Goal: Book appointment/travel/reservation

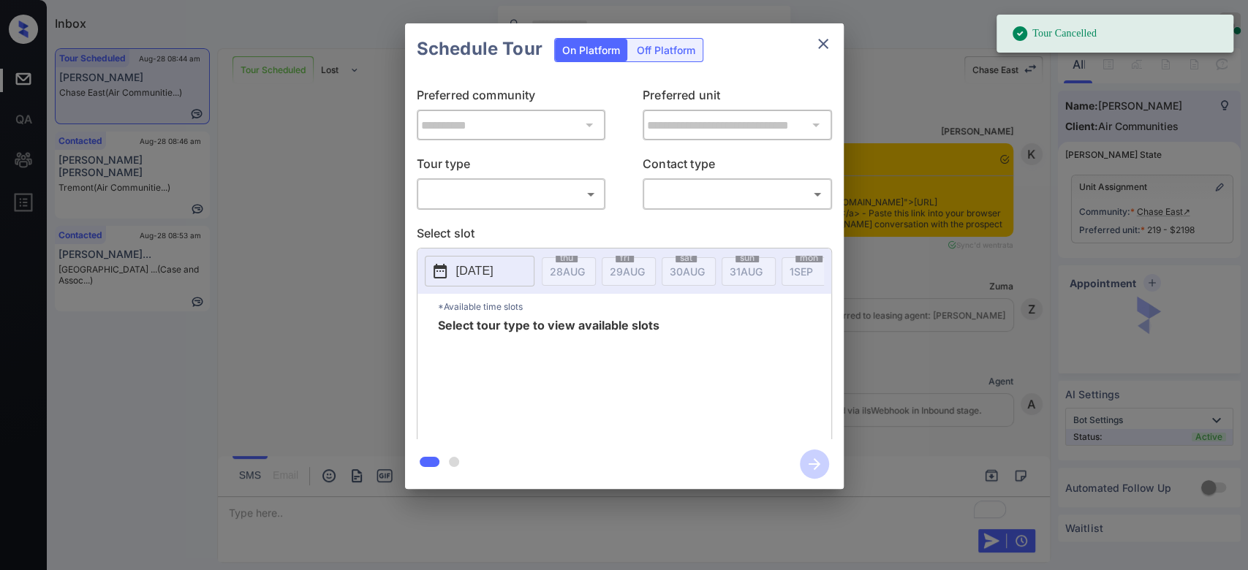
scroll to position [6834, 0]
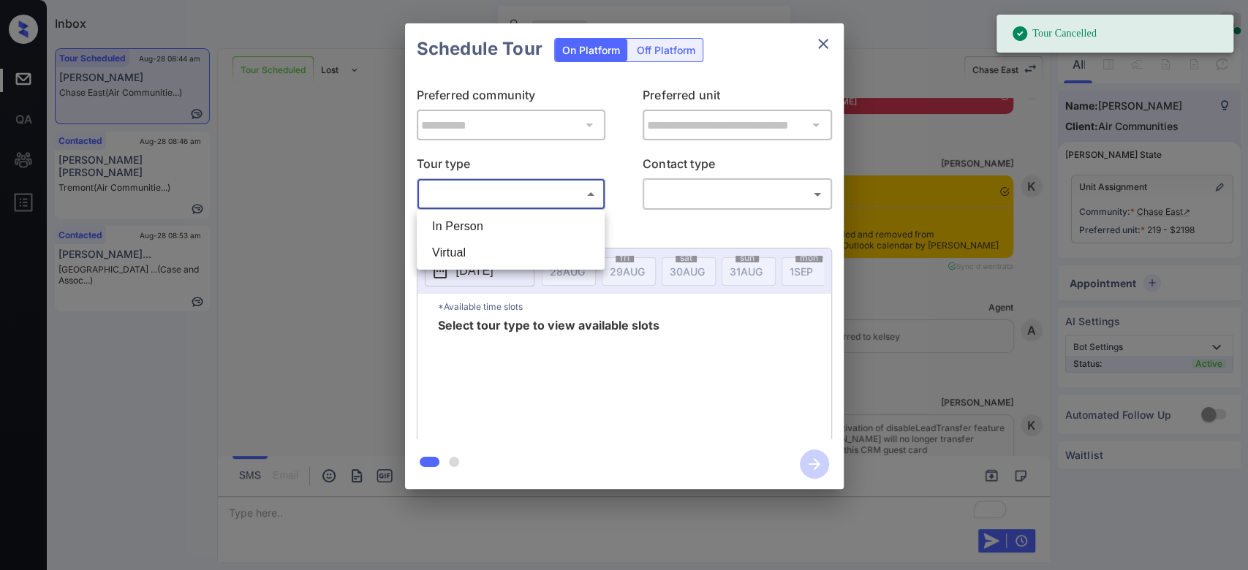
click at [529, 190] on body "Tour Cancelled Inbox Mukesh Online Set yourself offline Set yourself on break P…" at bounding box center [624, 285] width 1248 height 570
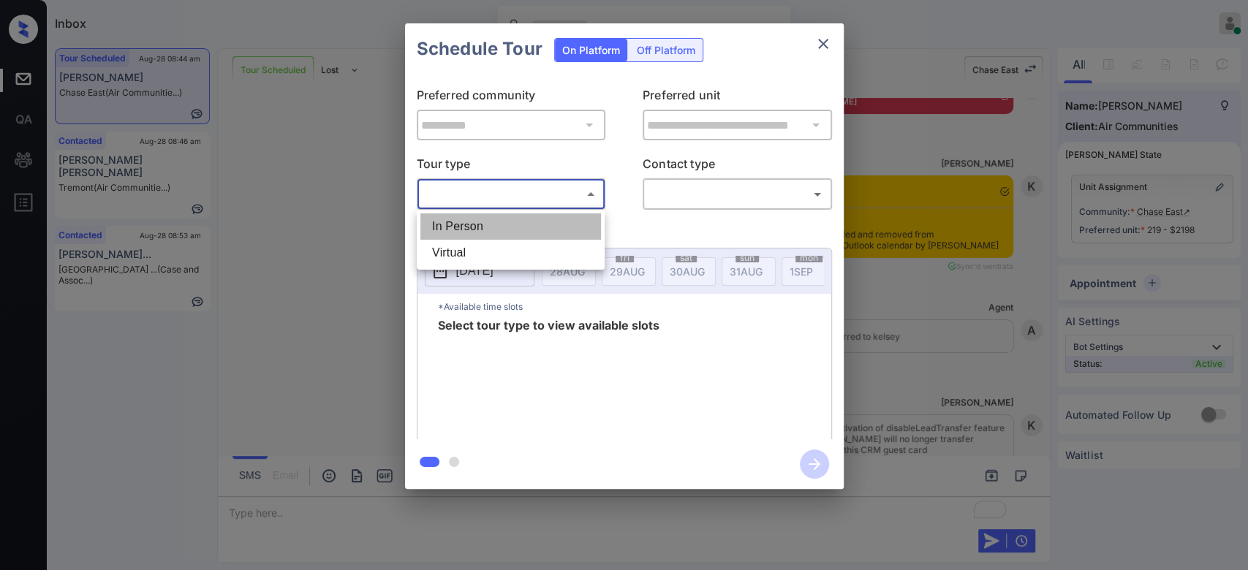
click at [486, 233] on li "In Person" at bounding box center [510, 227] width 181 height 26
type input "********"
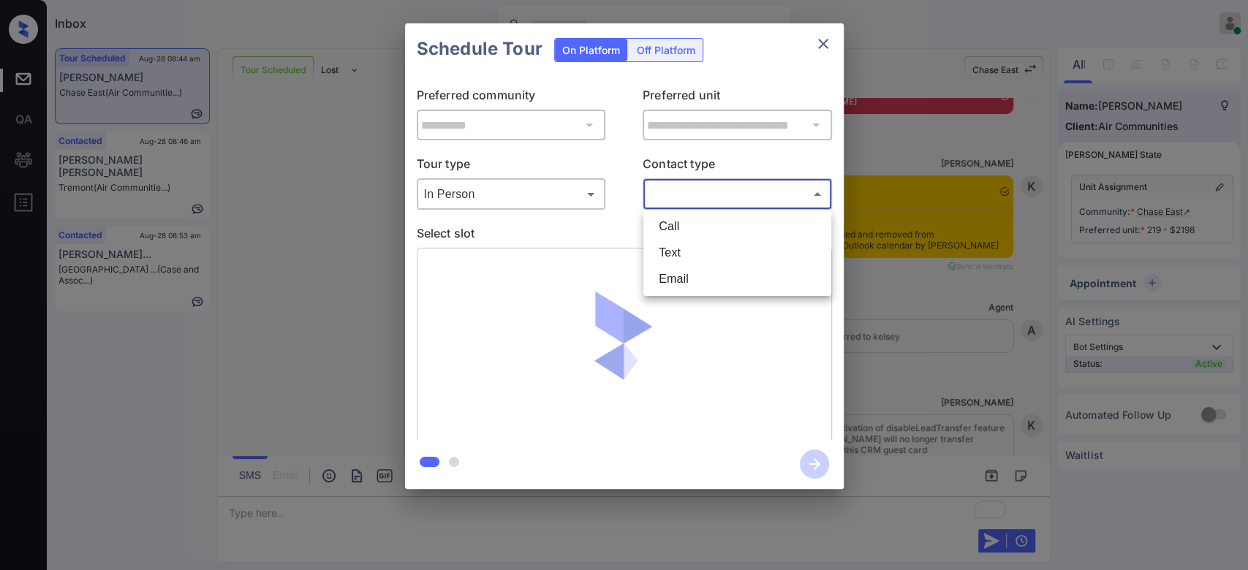
drag, startPoint x: 687, startPoint y: 202, endPoint x: 687, endPoint y: 250, distance: 48.3
click at [687, 250] on body "Inbox Mukesh Online Set yourself offline Set yourself on break Profile Switch t…" at bounding box center [624, 285] width 1248 height 570
click at [687, 250] on li "Text" at bounding box center [737, 253] width 181 height 26
type input "****"
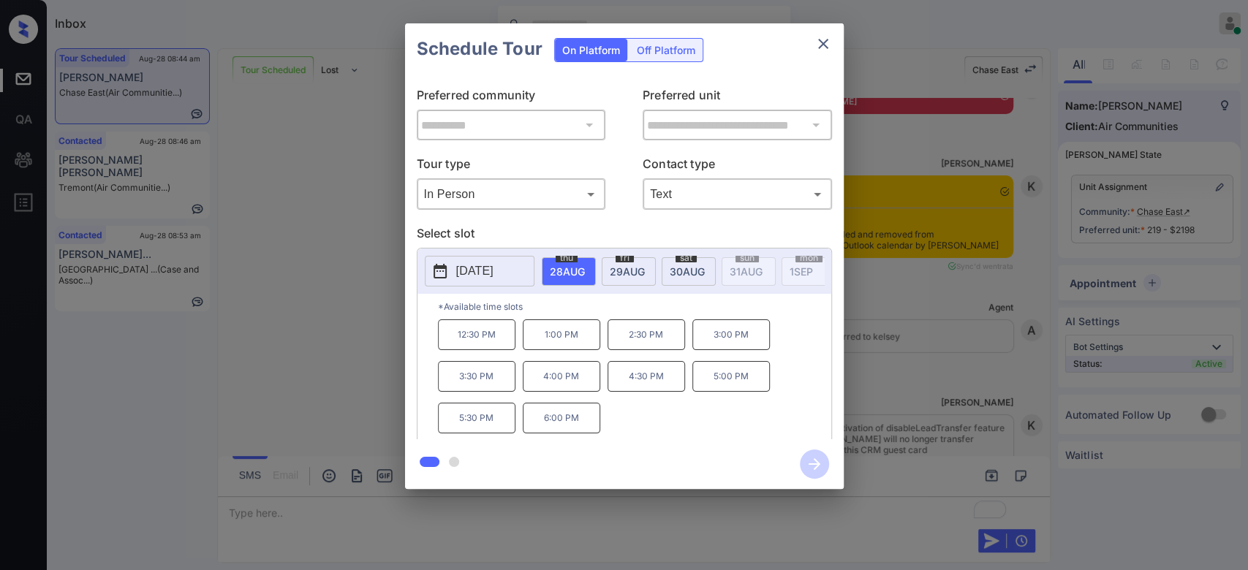
click at [464, 339] on p "12:30 PM" at bounding box center [477, 335] width 78 height 31
click at [818, 458] on icon "button" at bounding box center [814, 464] width 29 height 29
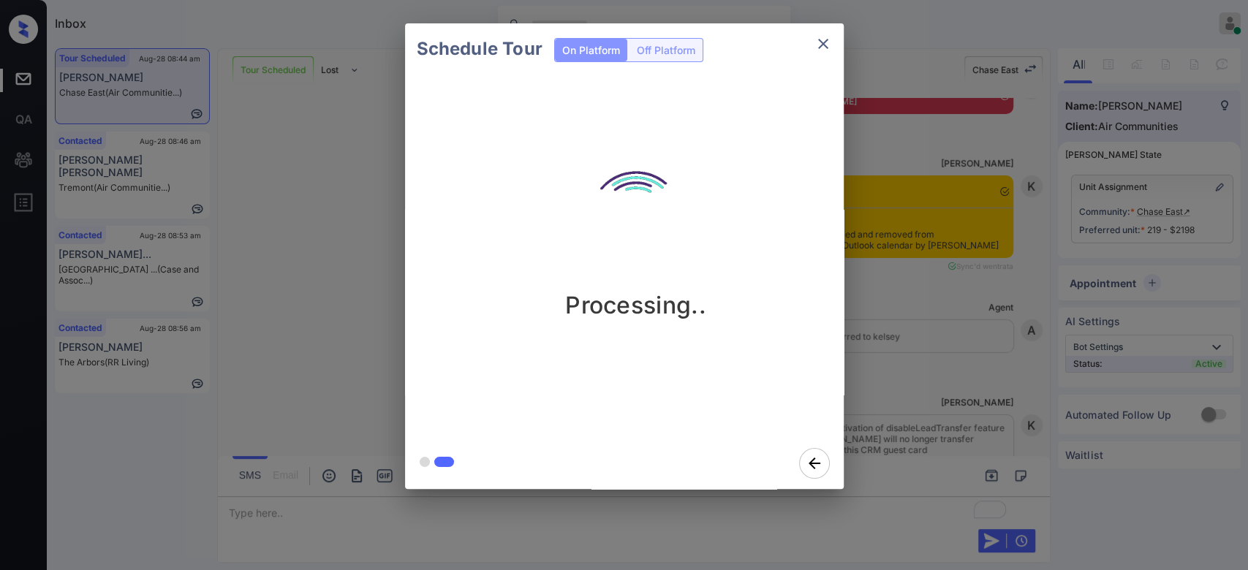
click at [889, 38] on div "Schedule Tour On Platform Off Platform Processing.." at bounding box center [624, 256] width 1248 height 513
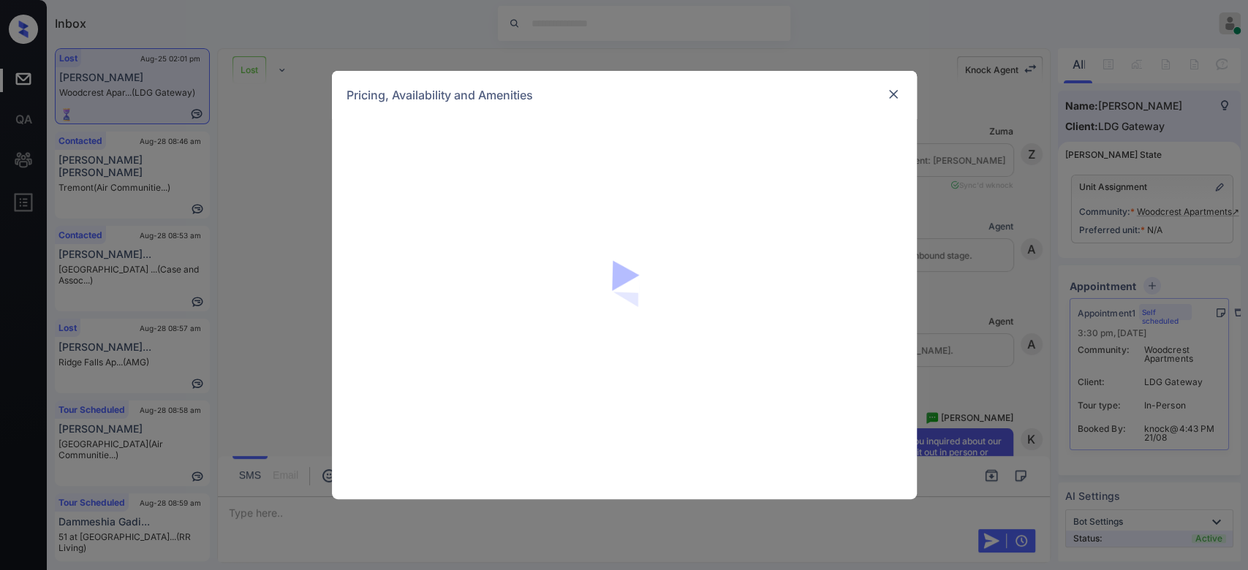
scroll to position [3644, 0]
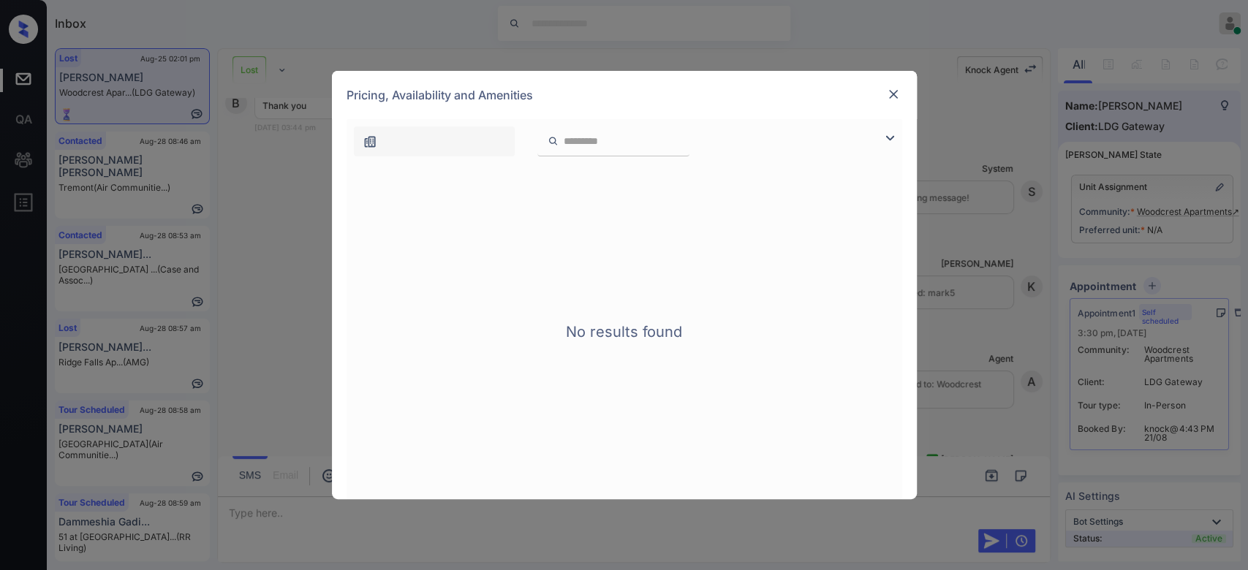
click at [893, 97] on img at bounding box center [893, 94] width 15 height 15
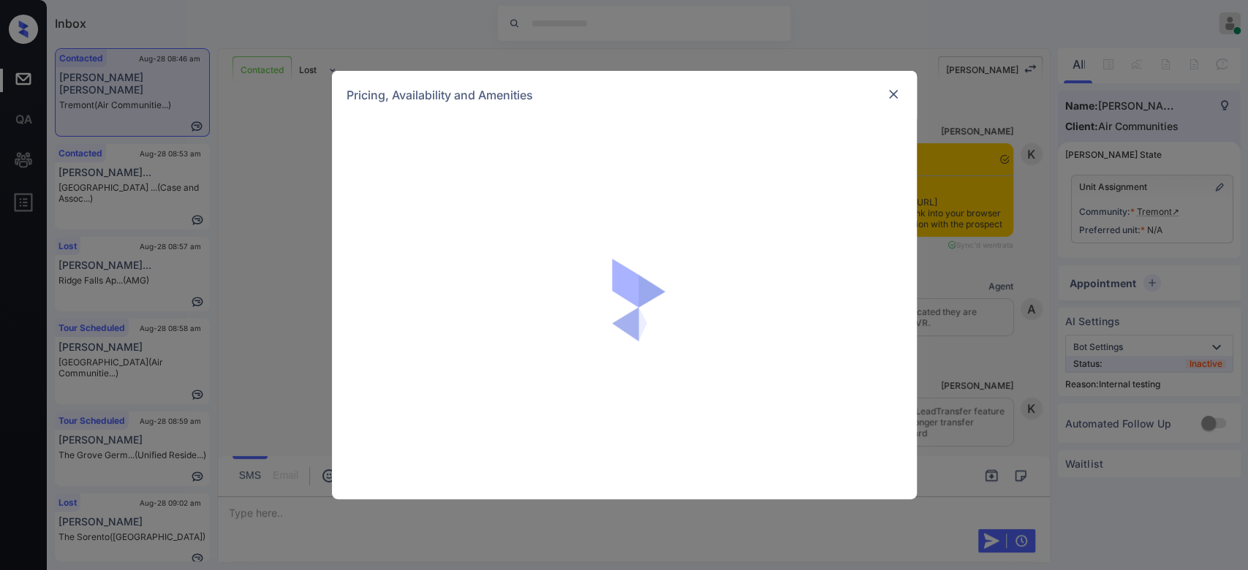
scroll to position [2462, 0]
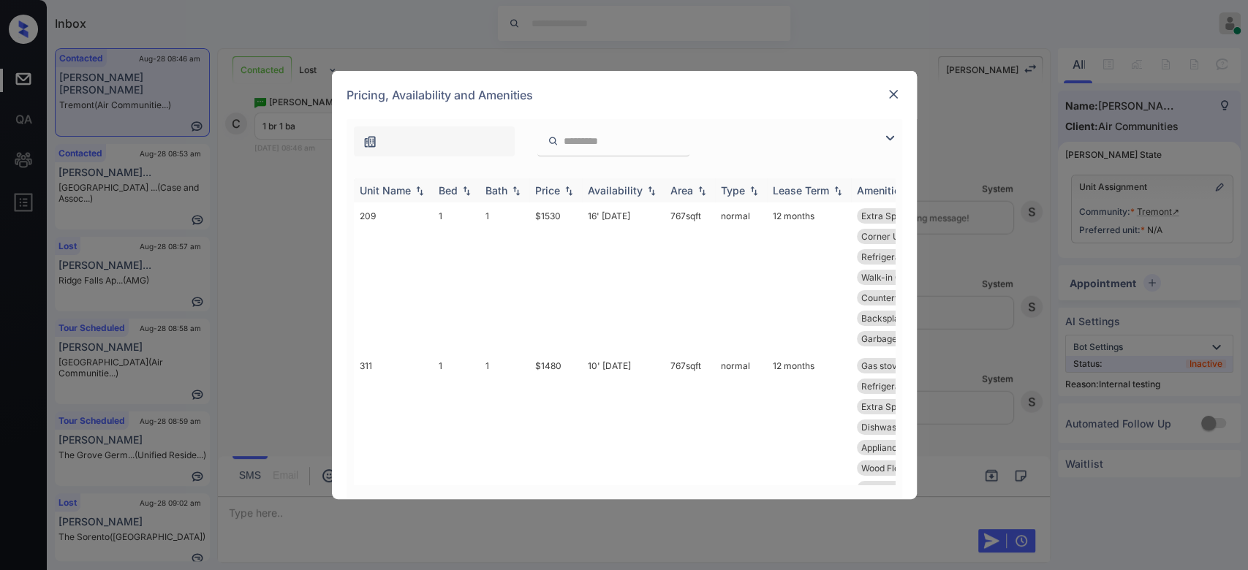
click at [557, 192] on div "Price" at bounding box center [547, 190] width 25 height 12
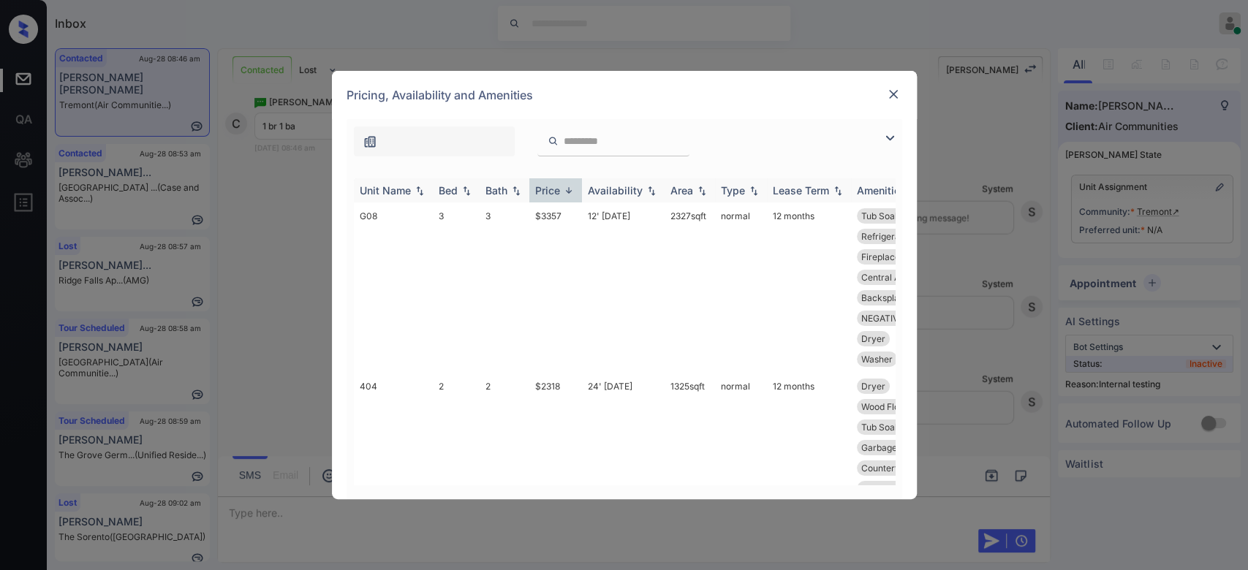
click at [557, 192] on div "Price" at bounding box center [547, 190] width 25 height 12
click at [556, 208] on td "$1480" at bounding box center [555, 278] width 53 height 150
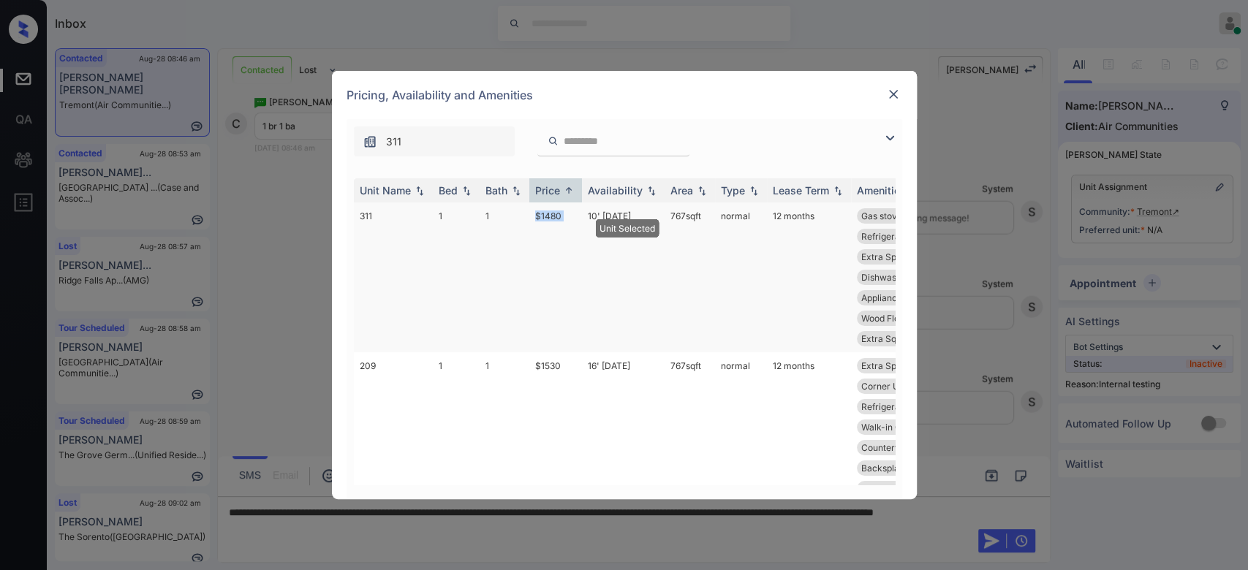
click at [556, 208] on td "$1480" at bounding box center [555, 278] width 53 height 150
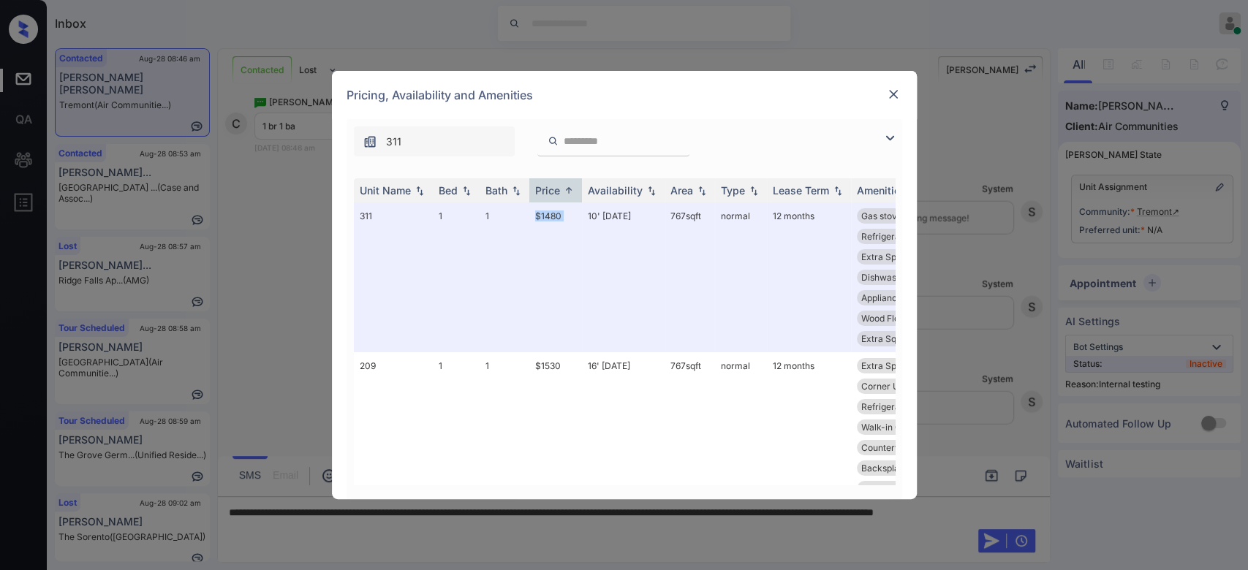
click at [891, 100] on img at bounding box center [893, 94] width 15 height 15
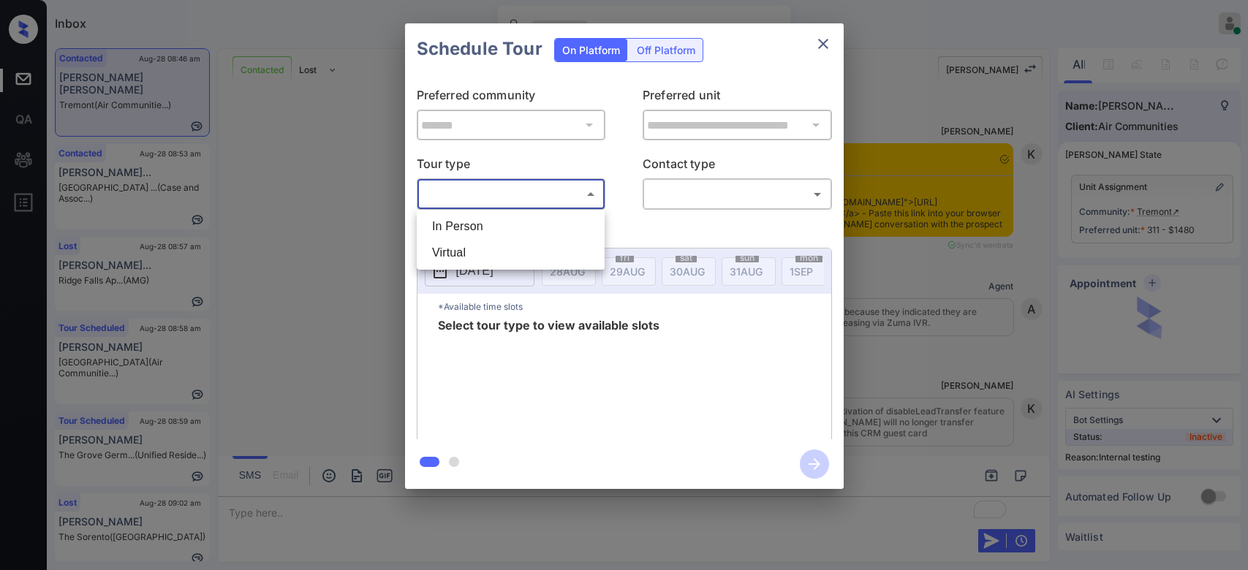
click at [550, 199] on body "Inbox Mukesh Online Set yourself offline Set yourself on break Profile Switch t…" at bounding box center [624, 285] width 1248 height 570
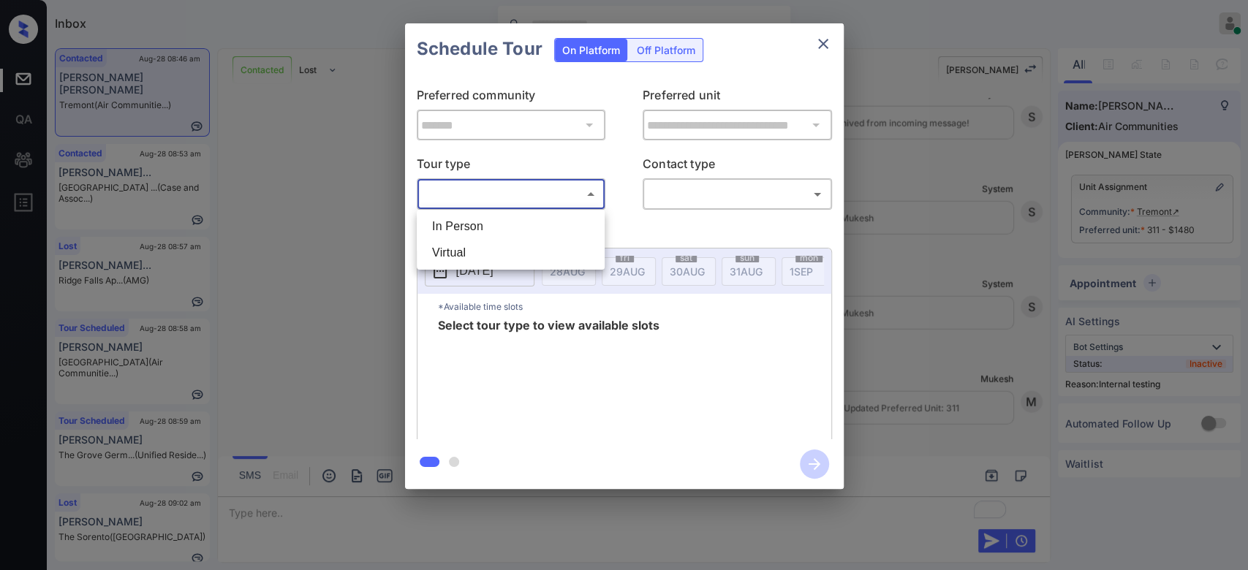
click at [511, 243] on li "Virtual" at bounding box center [510, 253] width 181 height 26
type input "*******"
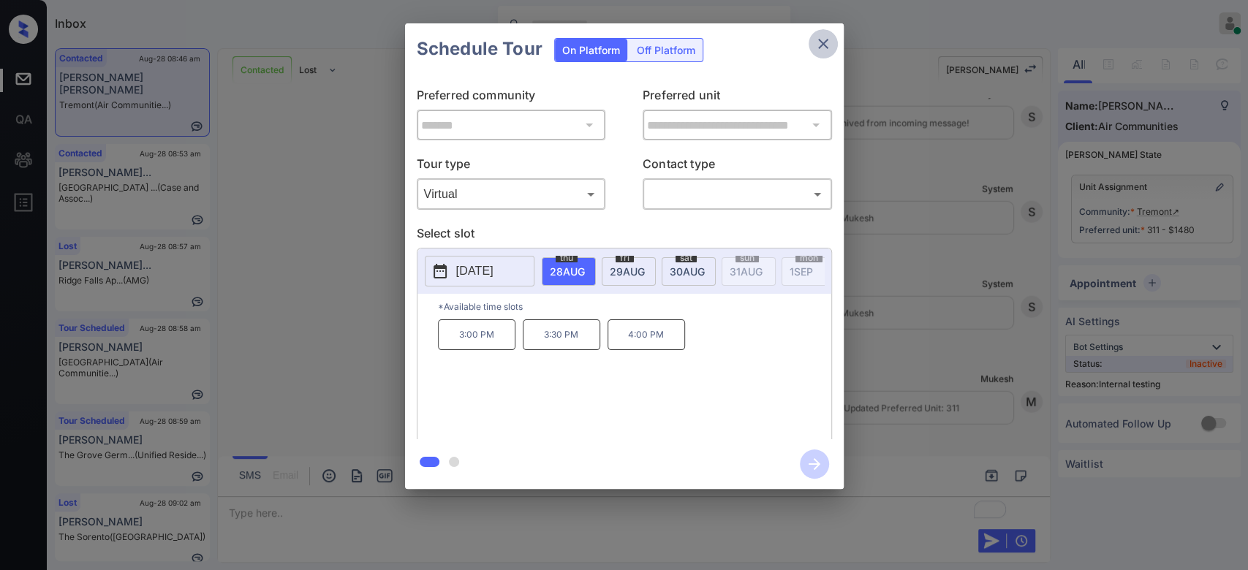
click at [815, 45] on icon "close" at bounding box center [824, 44] width 18 height 18
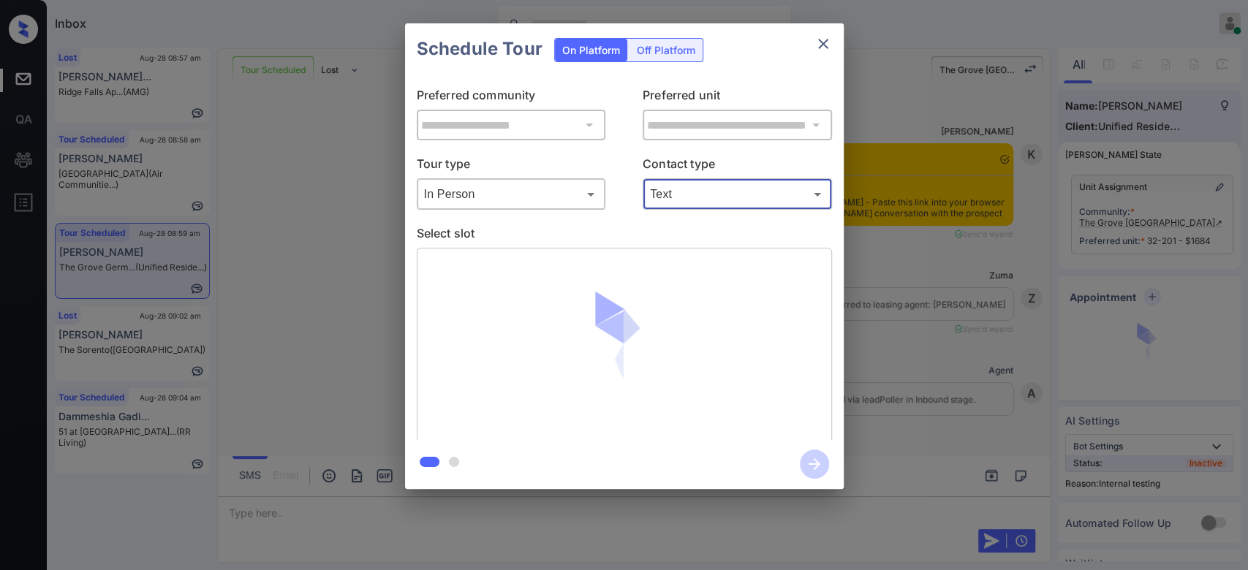
scroll to position [19321, 0]
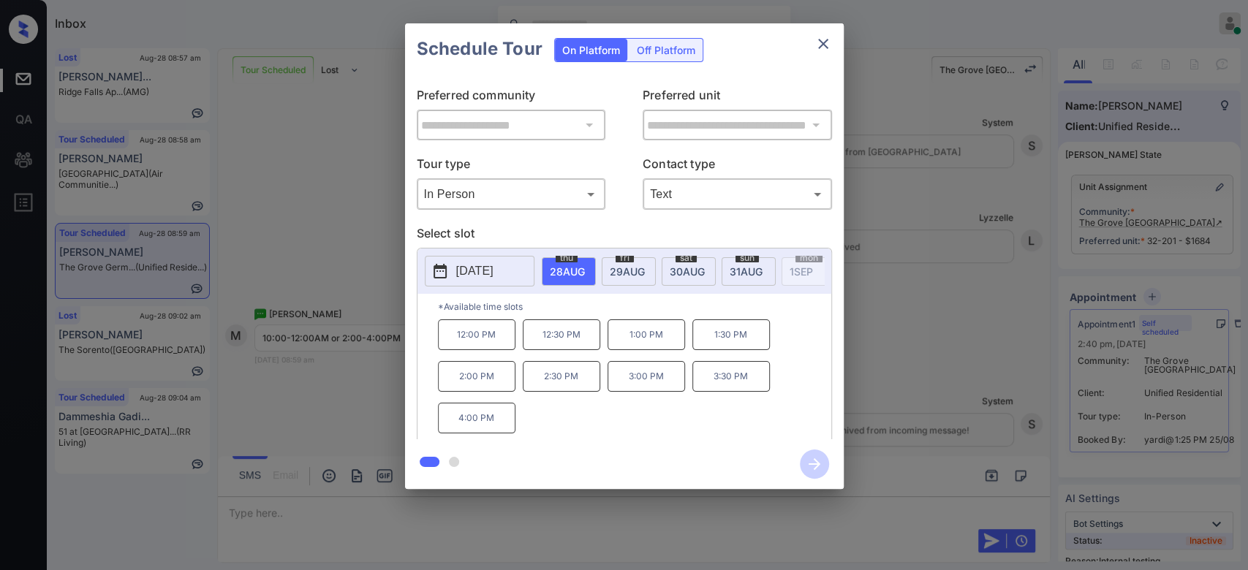
click at [494, 275] on p "[DATE]" at bounding box center [474, 271] width 37 height 18
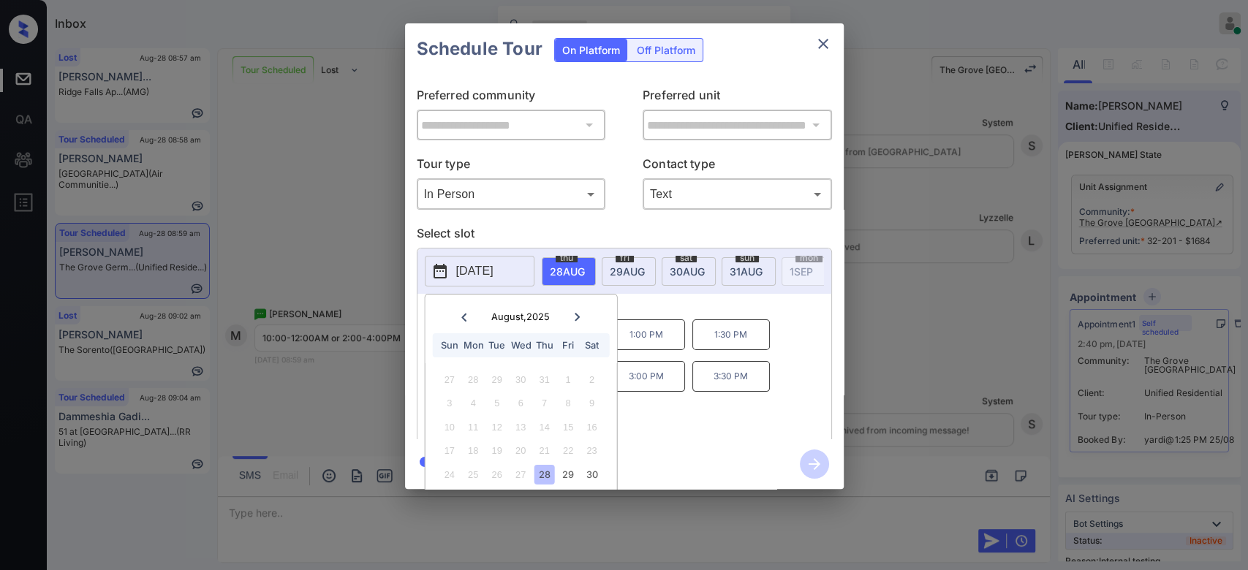
scroll to position [45, 0]
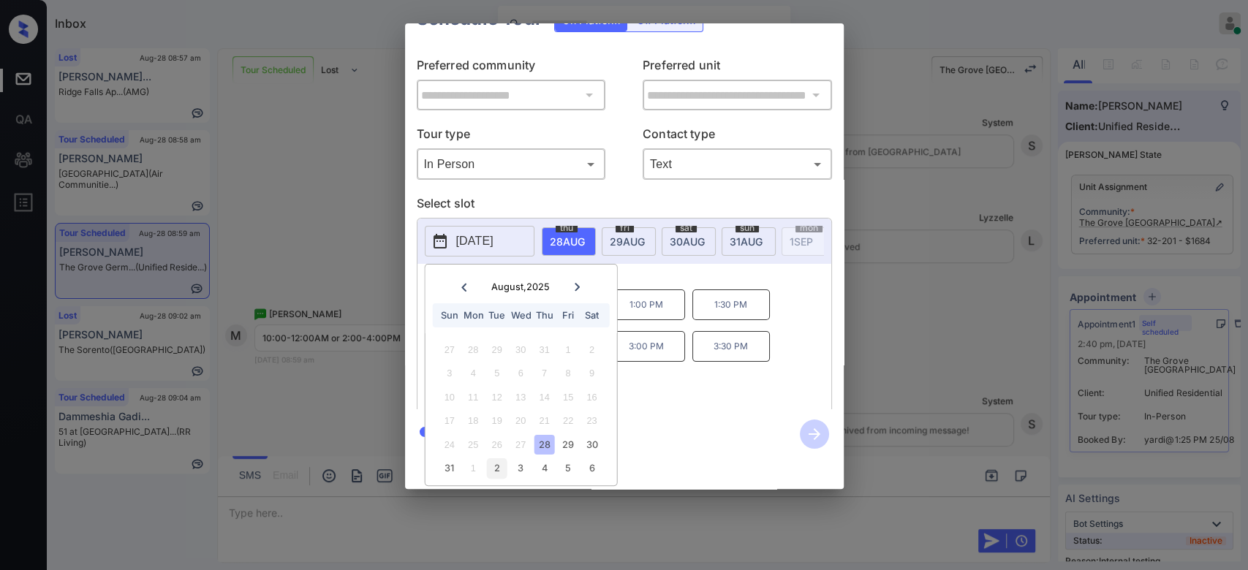
click at [502, 458] on div "2" at bounding box center [497, 468] width 20 height 20
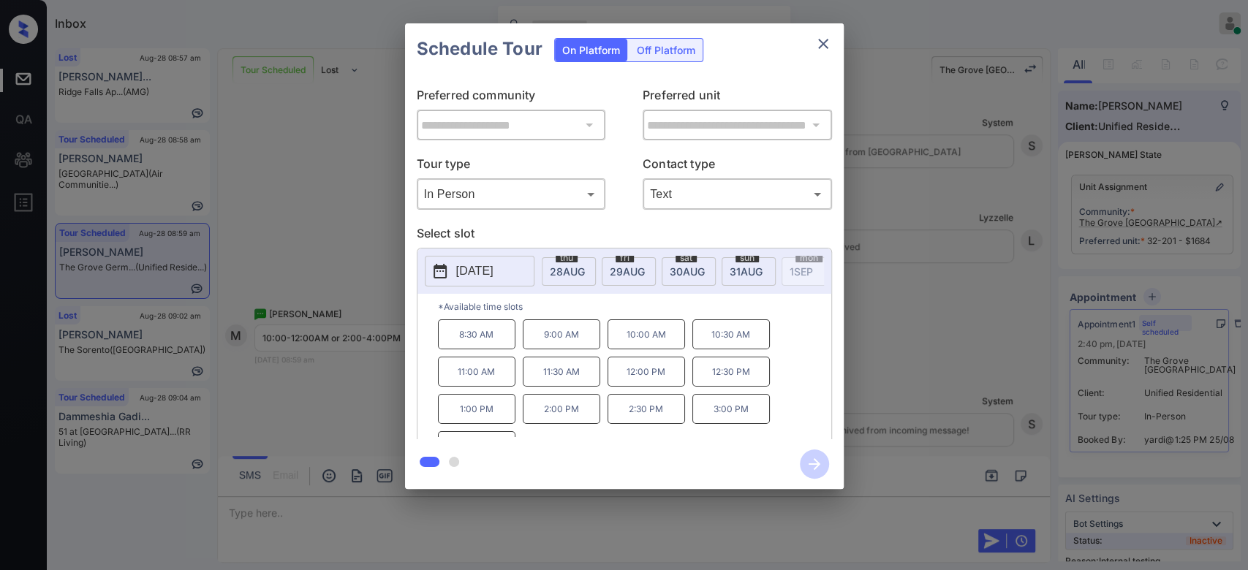
scroll to position [0, 0]
click at [780, 287] on div "2025-09-02 thu 28 AUG fri 29 AUG sat 30 AUG sun 31 AUG mon 1 SEP tue 2 SEP wed …" at bounding box center [624, 346] width 415 height 197
click at [815, 45] on icon "close" at bounding box center [824, 44] width 18 height 18
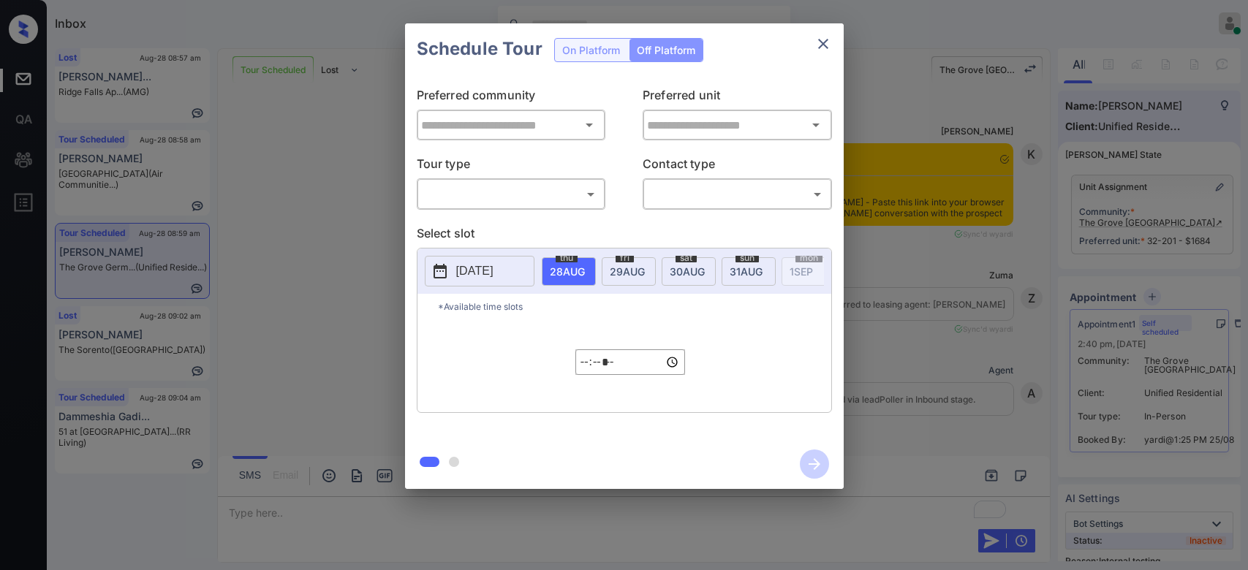
type input "**********"
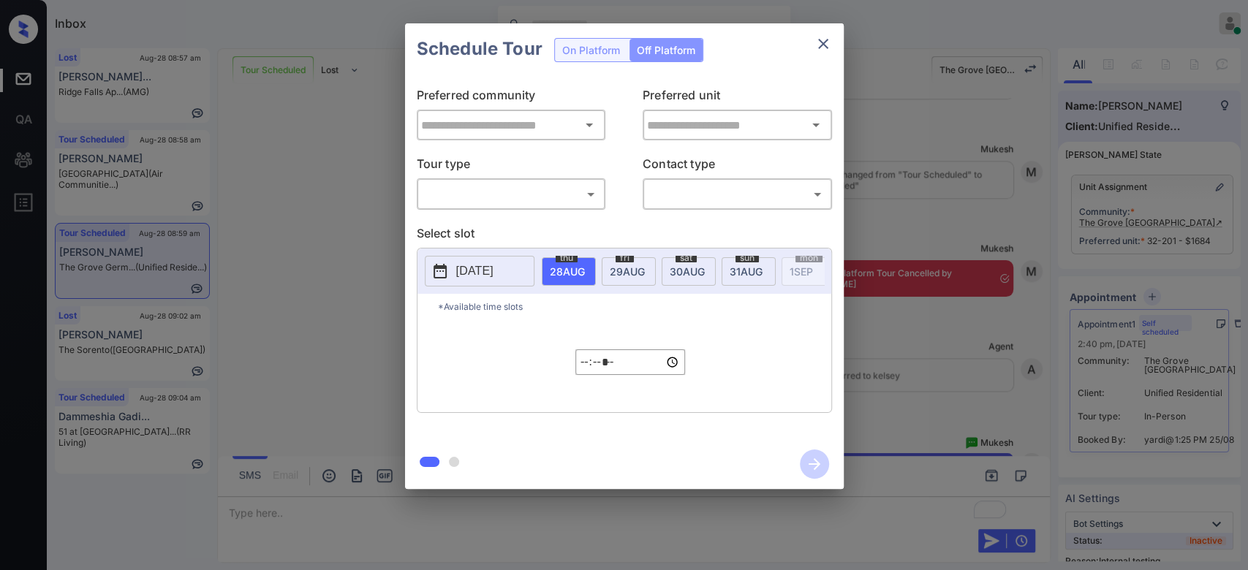
type input "**********"
click at [820, 43] on icon "close" at bounding box center [824, 44] width 18 height 18
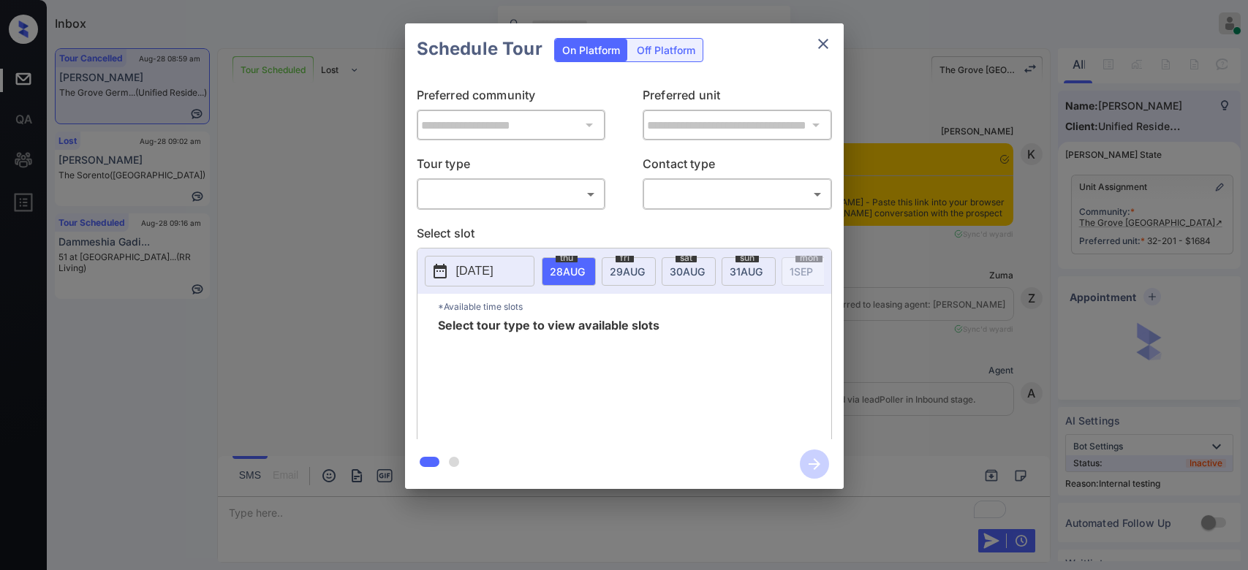
click at [585, 189] on body "Inbox Mukesh Online Set yourself offline Set yourself on break Profile Switch t…" at bounding box center [624, 285] width 1248 height 570
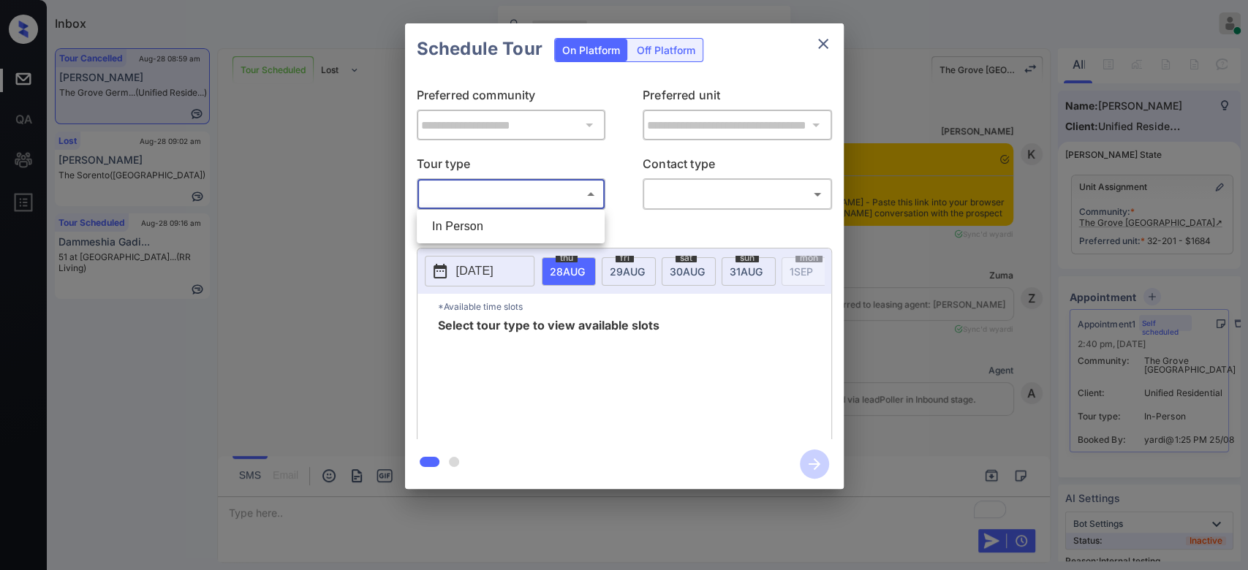
scroll to position [19763, 0]
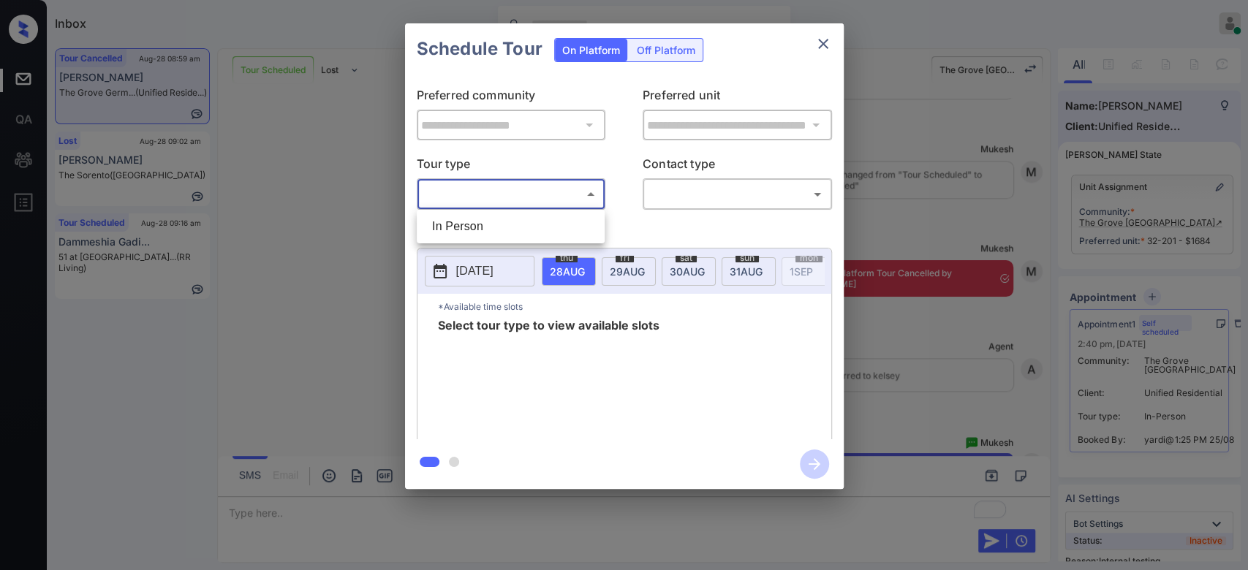
click at [894, 242] on div at bounding box center [624, 285] width 1248 height 570
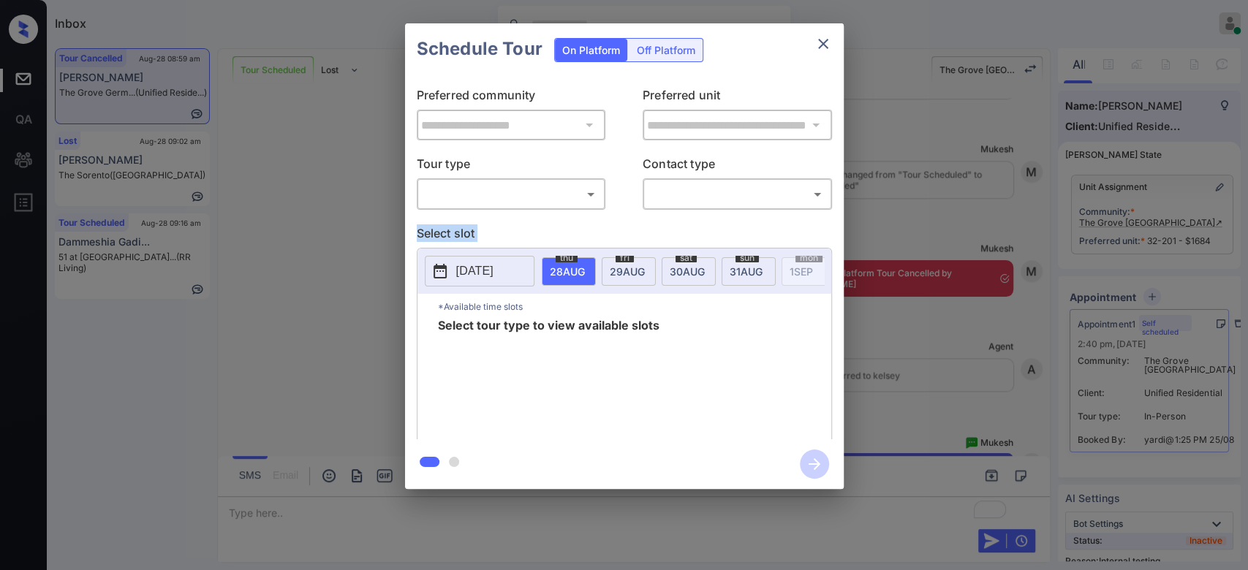
click at [894, 242] on div "**********" at bounding box center [624, 256] width 1248 height 513
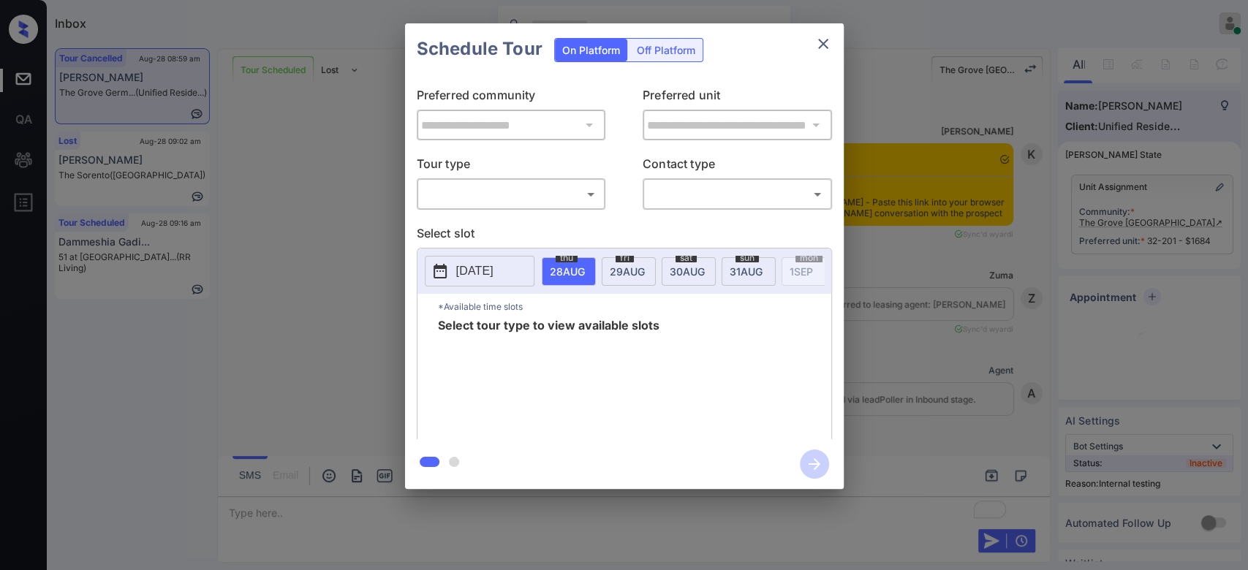
scroll to position [19763, 0]
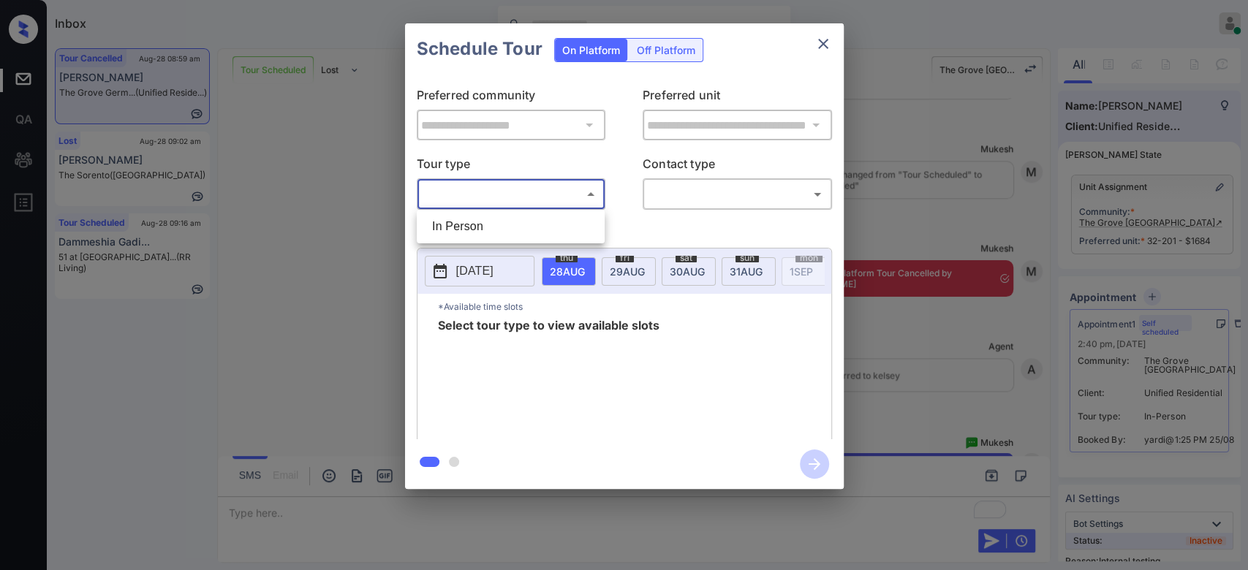
click at [558, 196] on body "Inbox Mukesh Online Set yourself offline Set yourself on break Profile Switch t…" at bounding box center [624, 285] width 1248 height 570
click at [537, 221] on li "In Person" at bounding box center [510, 227] width 181 height 26
type input "********"
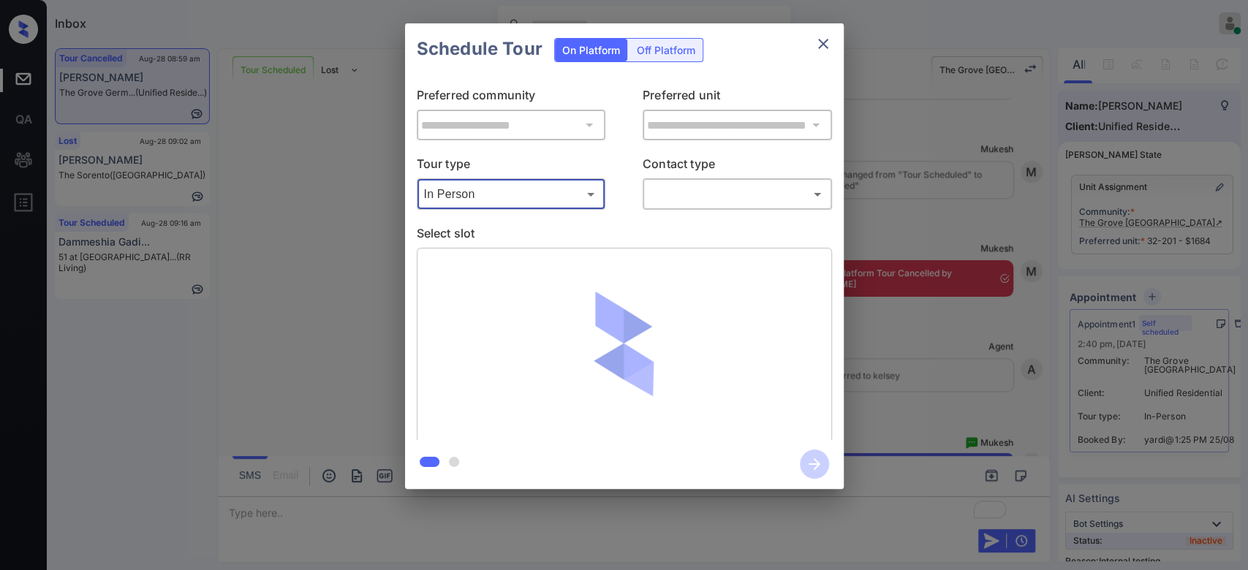
click at [722, 193] on body "Inbox Mukesh Online Set yourself offline Set yourself on break Profile Switch t…" at bounding box center [624, 285] width 1248 height 570
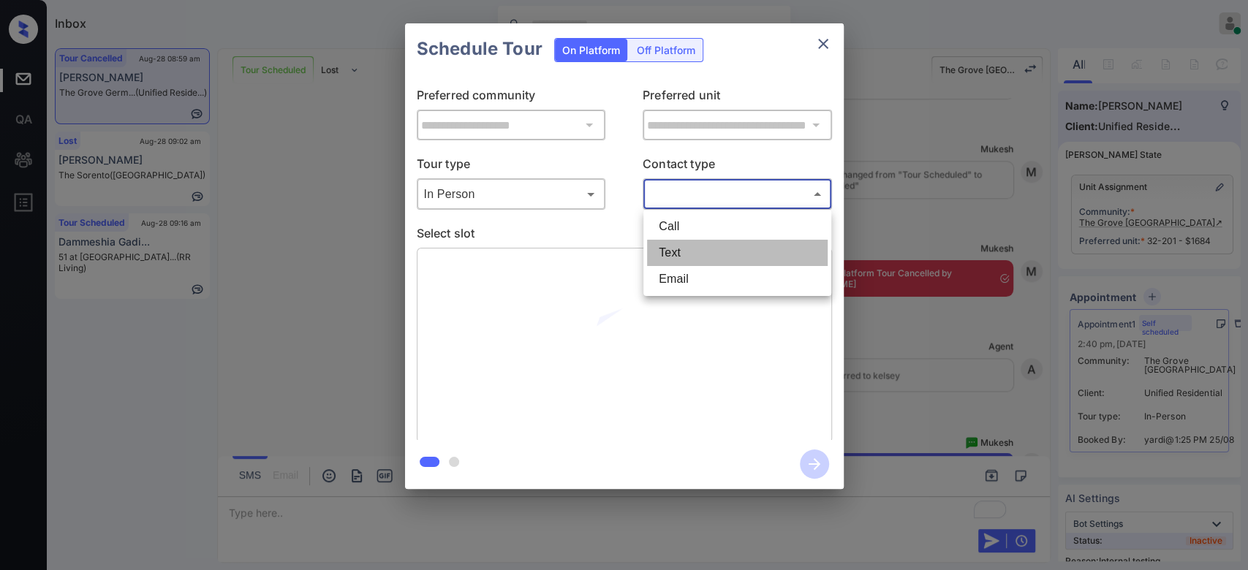
click at [695, 248] on li "Text" at bounding box center [737, 253] width 181 height 26
type input "****"
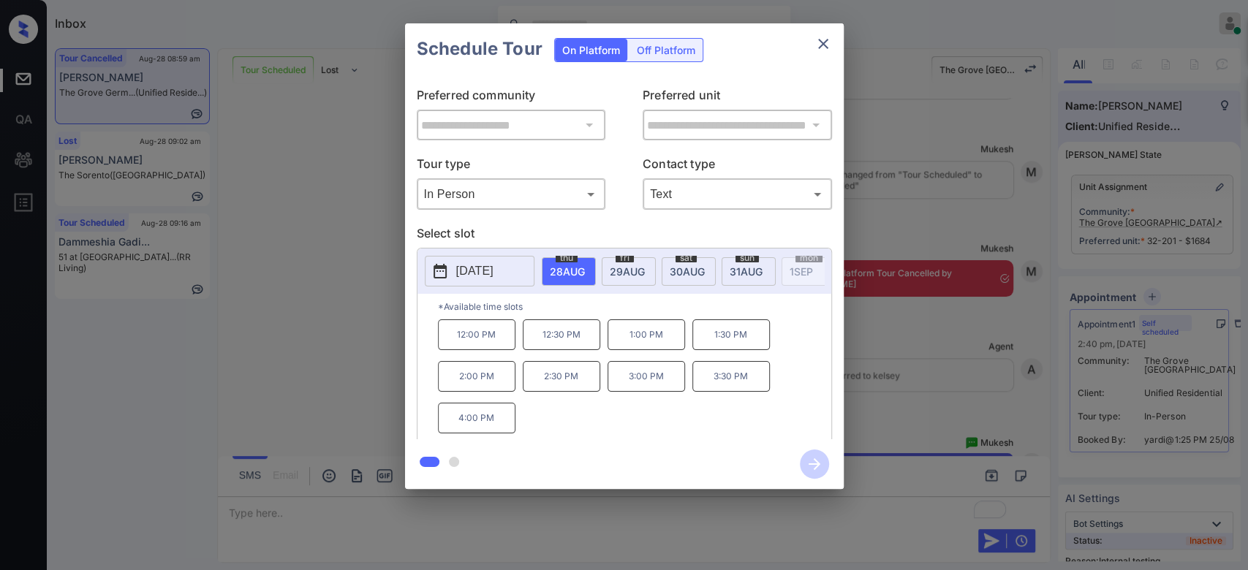
click at [494, 275] on p "[DATE]" at bounding box center [474, 271] width 37 height 18
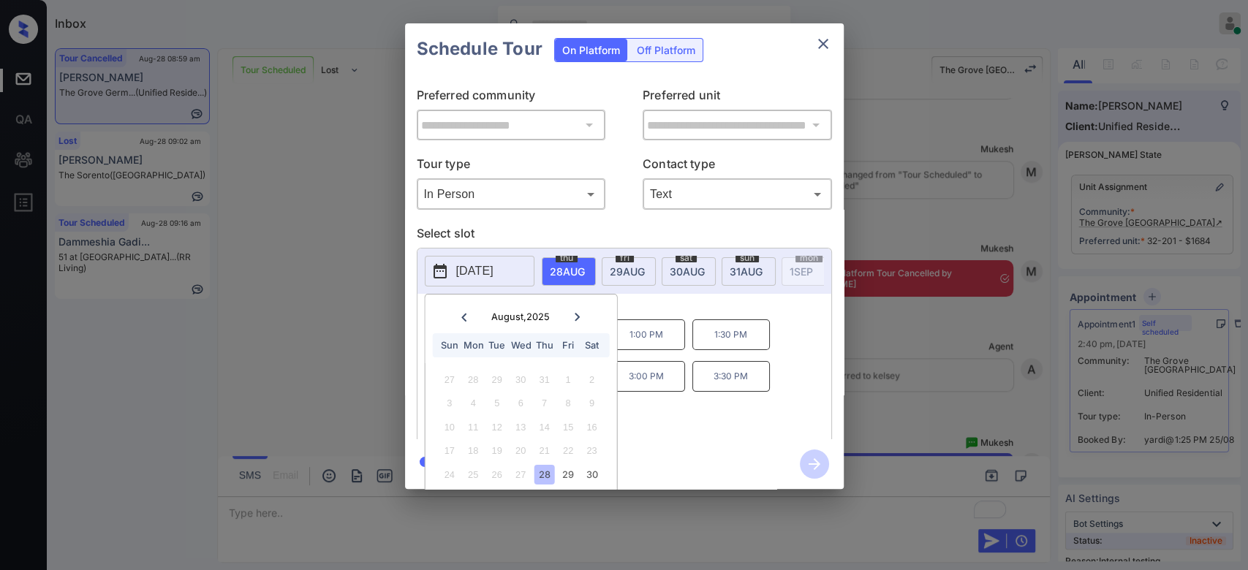
scroll to position [45, 0]
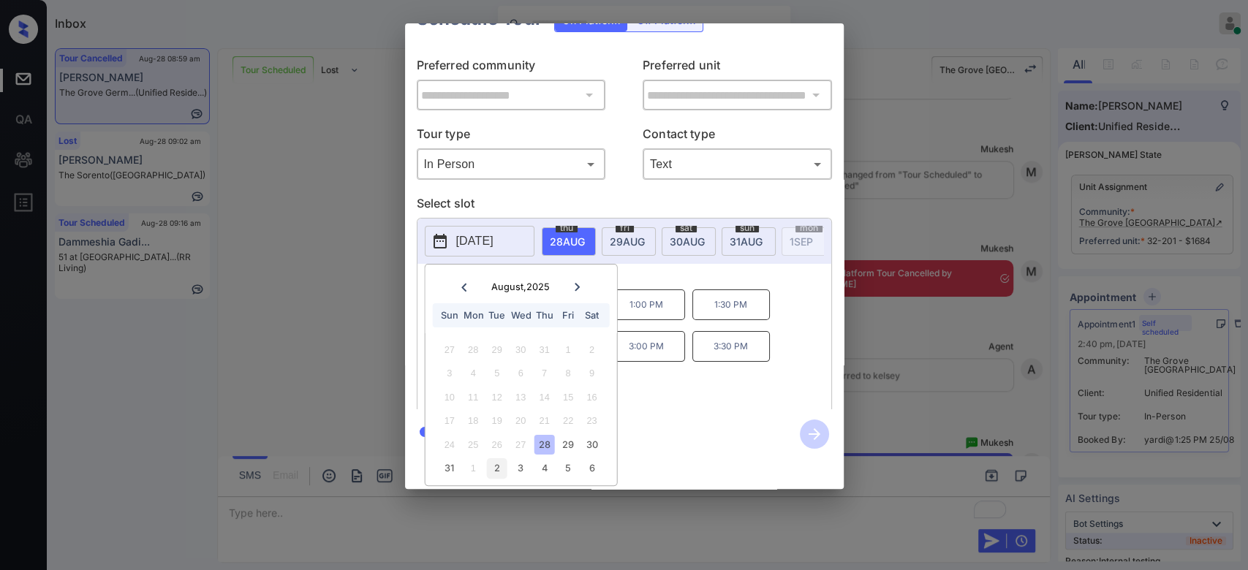
click at [499, 458] on div "2" at bounding box center [497, 468] width 20 height 20
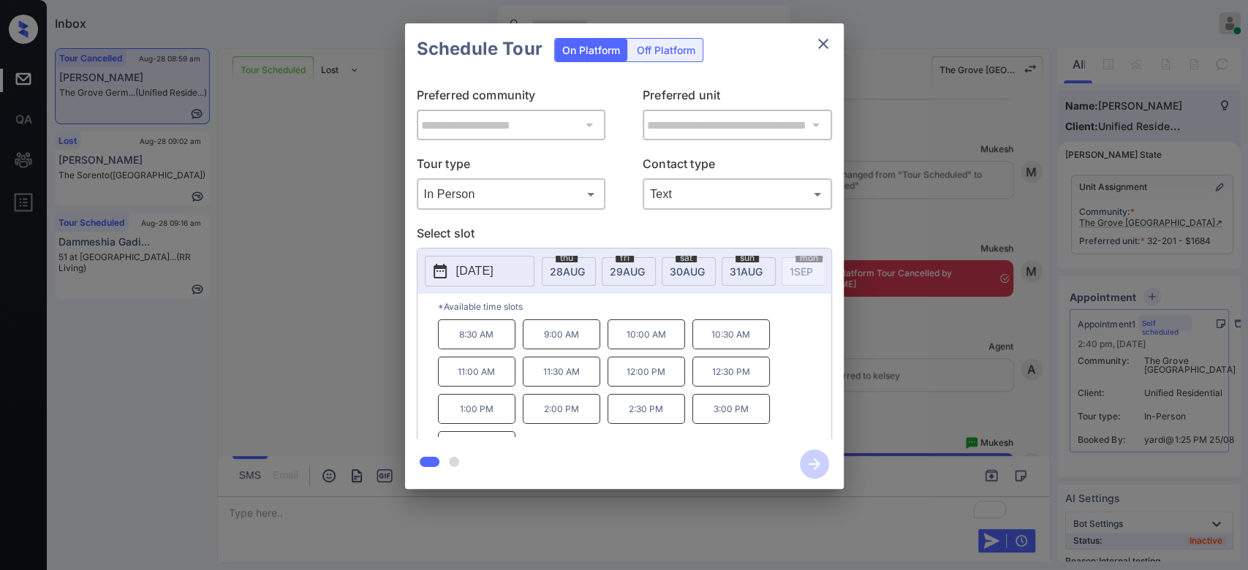
scroll to position [0, 0]
click at [788, 306] on p "*Available time slots" at bounding box center [634, 307] width 393 height 26
click at [651, 345] on p "10:00 AM" at bounding box center [647, 335] width 78 height 30
click at [817, 464] on icon "button" at bounding box center [815, 464] width 12 height 12
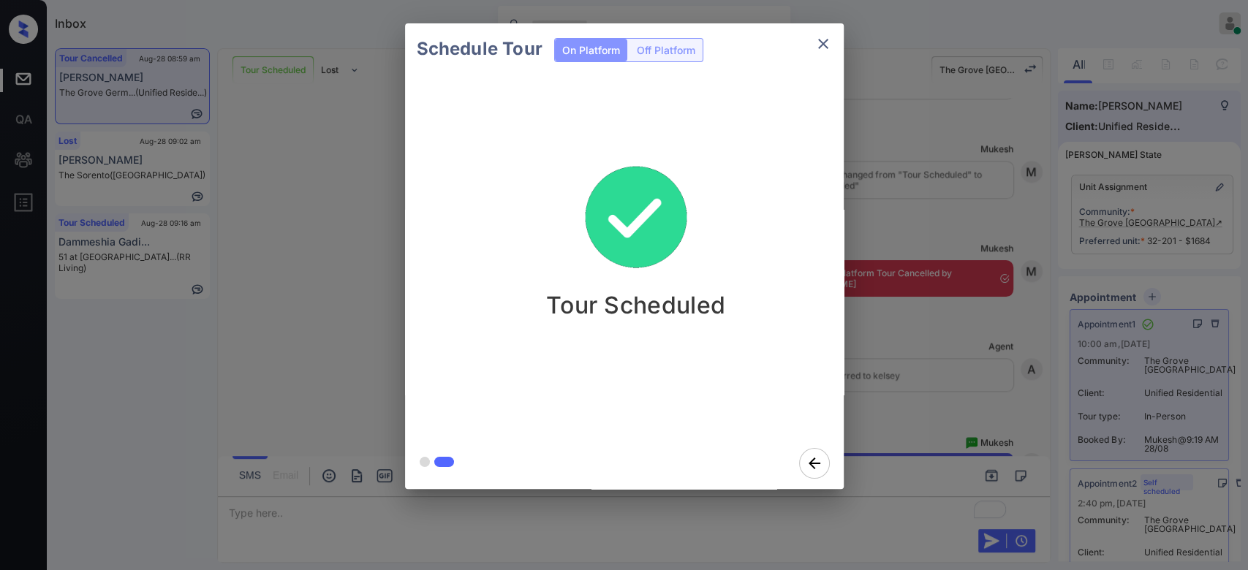
click at [930, 173] on div "Schedule Tour On Platform Off Platform Tour Scheduled" at bounding box center [624, 256] width 1248 height 513
